Goal: Information Seeking & Learning: Learn about a topic

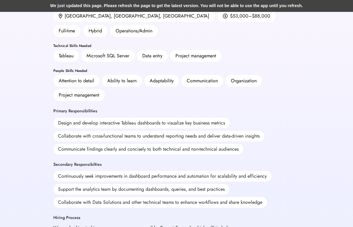
scroll to position [105, 0]
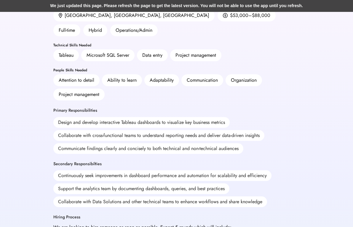
click at [141, 75] on div "Attention to detail Ability to learn Adaptability Communication Organization Pr…" at bounding box center [176, 87] width 247 height 26
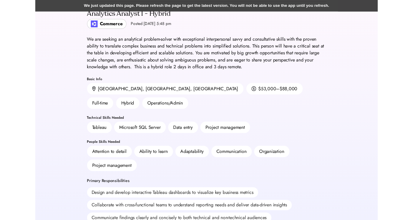
scroll to position [29, 0]
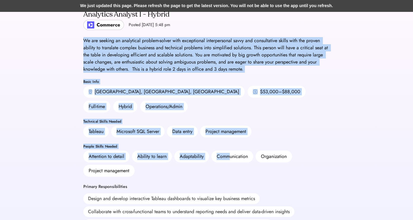
drag, startPoint x: 82, startPoint y: 39, endPoint x: 228, endPoint y: 152, distance: 184.6
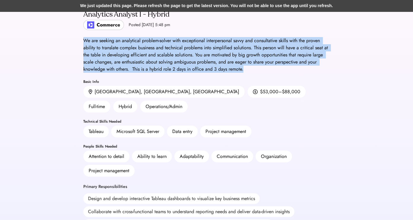
drag, startPoint x: 84, startPoint y: 37, endPoint x: 245, endPoint y: 74, distance: 164.8
copy div "We are seeking an analytical problem-solver with exceptional interpersonal savv…"
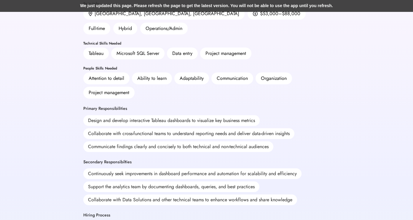
scroll to position [108, 0]
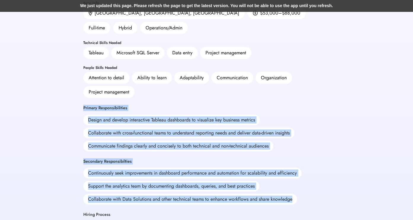
drag, startPoint x: 81, startPoint y: 89, endPoint x: 295, endPoint y: 187, distance: 236.3
click at [295, 187] on div "Back Apply Externally Analytics Analyst I - Hybrid Commerce Posted [DATE] 5:48 …" at bounding box center [206, 184] width 261 height 585
copy div "Primary Responsibilities Design and develop interactive Tableau dashboards to v…"
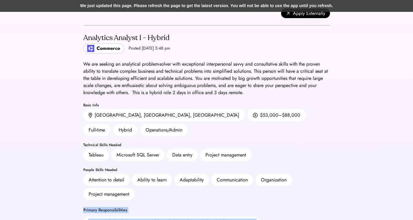
scroll to position [5, 0]
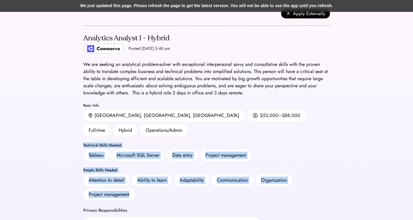
drag, startPoint x: 82, startPoint y: 128, endPoint x: 141, endPoint y: 186, distance: 82.9
copy div "Technical Skills Needed Tableau Microsoft SQL Server Data entry Project managem…"
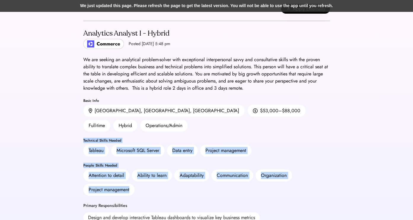
scroll to position [0, 0]
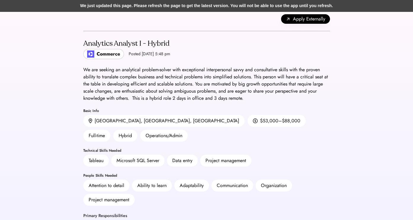
click at [161, 85] on div "We are seeking an analytical problem-solver with exceptional interpersonal savv…" at bounding box center [206, 84] width 247 height 36
